Goal: Task Accomplishment & Management: Use online tool/utility

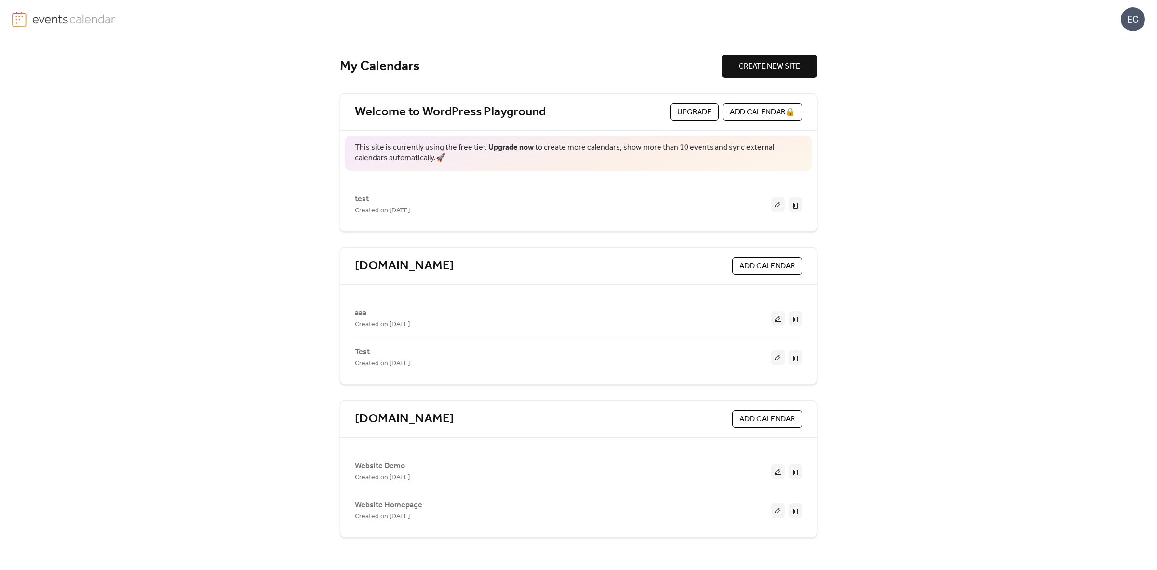
click at [376, 467] on span "Website Demo" at bounding box center [380, 466] width 50 height 12
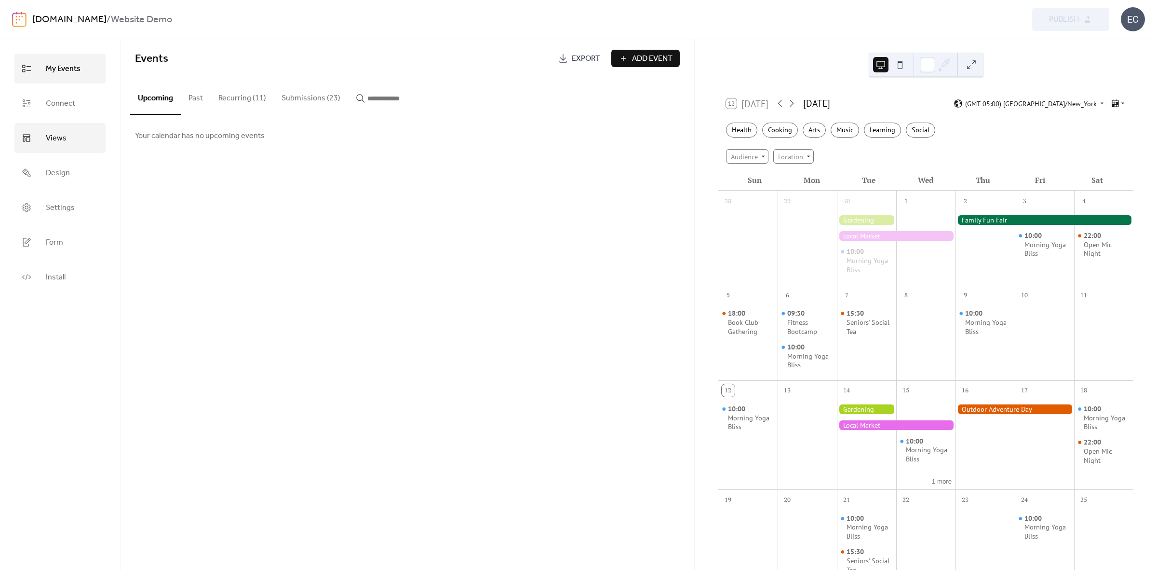
click at [54, 140] on span "Views" at bounding box center [56, 138] width 21 height 15
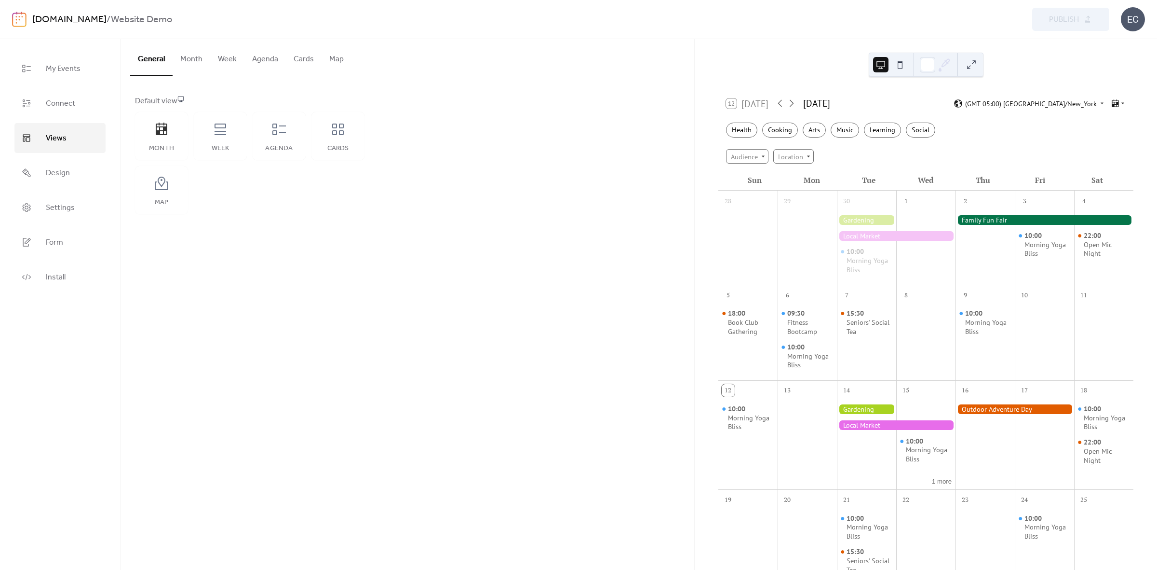
click at [306, 54] on button "Cards" at bounding box center [304, 57] width 36 height 36
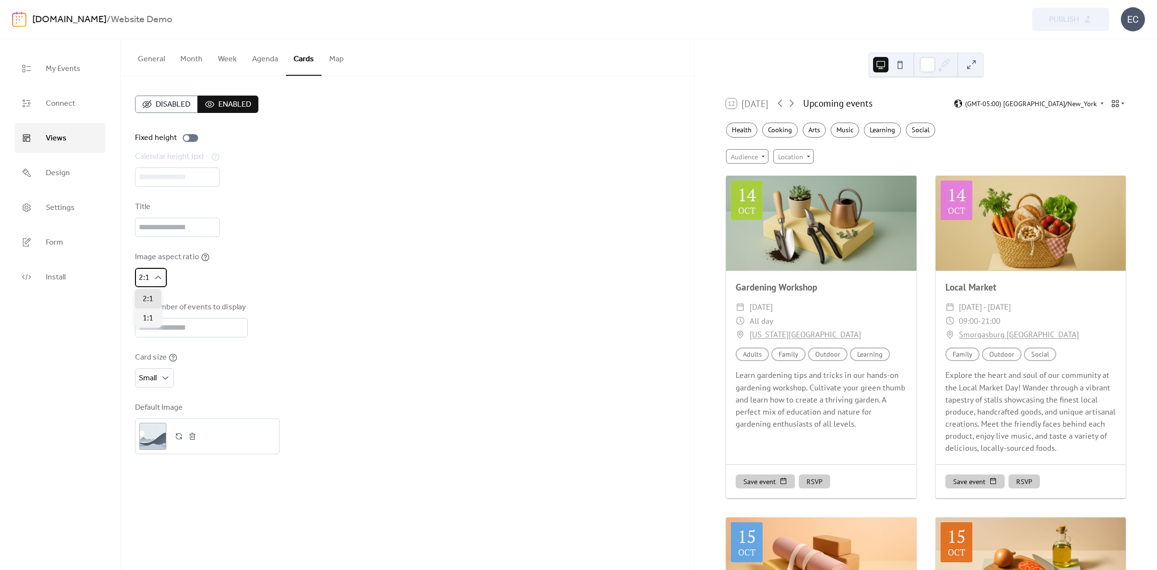
click at [151, 282] on div "2:1" at bounding box center [151, 277] width 32 height 19
click at [314, 277] on div "Image aspect ratio 2:1" at bounding box center [407, 269] width 545 height 36
click at [264, 279] on div "Image aspect ratio 2:1" at bounding box center [407, 269] width 545 height 36
click at [158, 283] on div "2:1" at bounding box center [151, 277] width 32 height 19
click at [152, 321] on span "1:1" at bounding box center [148, 318] width 11 height 12
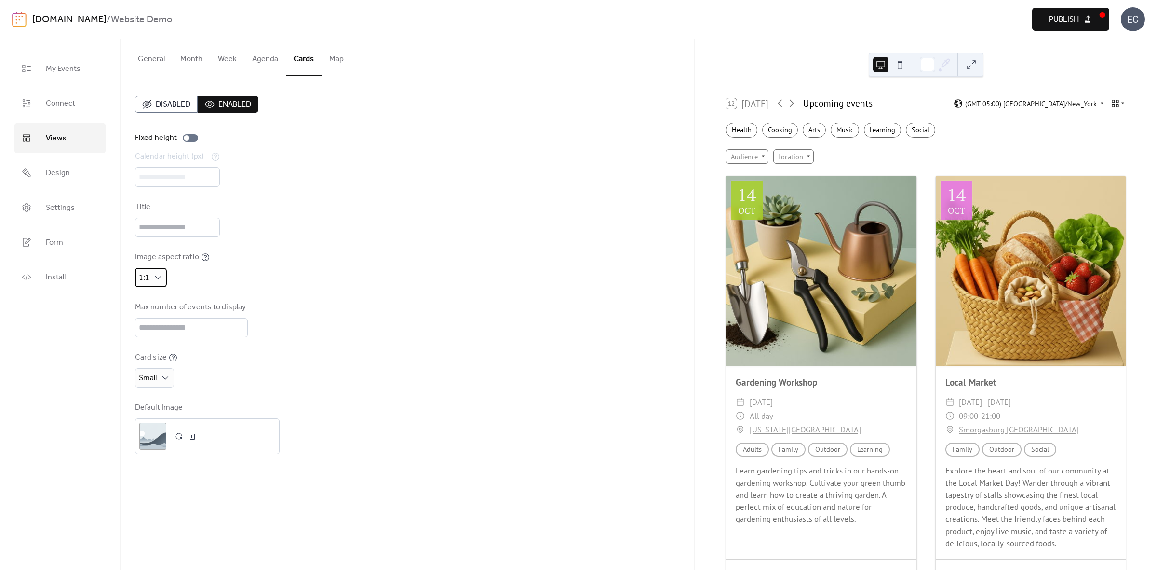
click at [150, 280] on div "1:1" at bounding box center [151, 277] width 32 height 19
click at [150, 299] on span "2:1" at bounding box center [148, 299] width 11 height 12
